Goal: Information Seeking & Learning: Learn about a topic

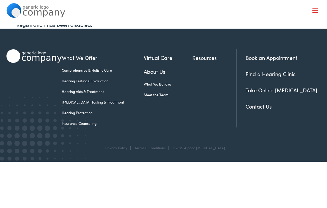
click at [72, 92] on link "Hearing Aids & Treatment" at bounding box center [103, 91] width 82 height 5
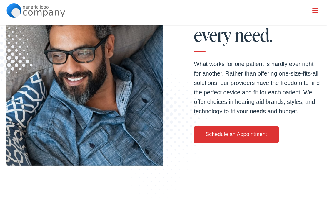
scroll to position [99, 0]
